Goal: Transaction & Acquisition: Subscribe to service/newsletter

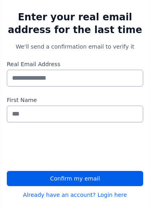
scroll to position [89, 0]
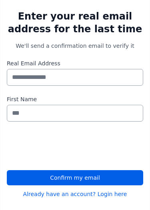
click at [77, 69] on input "Real Email Address" at bounding box center [75, 77] width 136 height 17
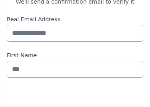
scroll to position [133, 0]
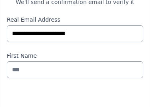
type input "**********"
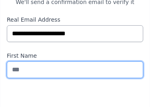
click at [22, 61] on input "First Name" at bounding box center [75, 69] width 136 height 17
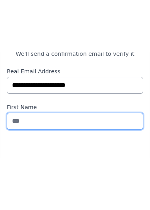
scroll to position [137, 0]
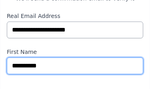
type input "**********"
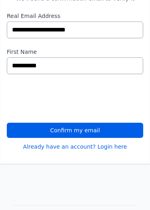
click at [111, 123] on button "Confirm my email" at bounding box center [75, 130] width 136 height 15
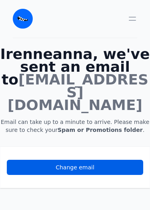
click at [133, 17] on icon "button" at bounding box center [132, 18] width 6 height 3
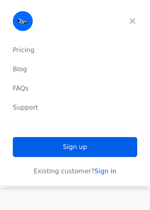
click at [115, 148] on link "Sign up" at bounding box center [75, 147] width 124 height 20
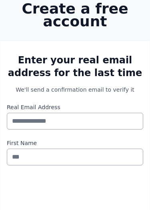
scroll to position [60, 0]
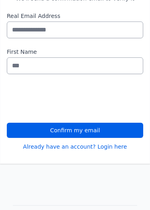
scroll to position [137, 0]
